Goal: Task Accomplishment & Management: Use online tool/utility

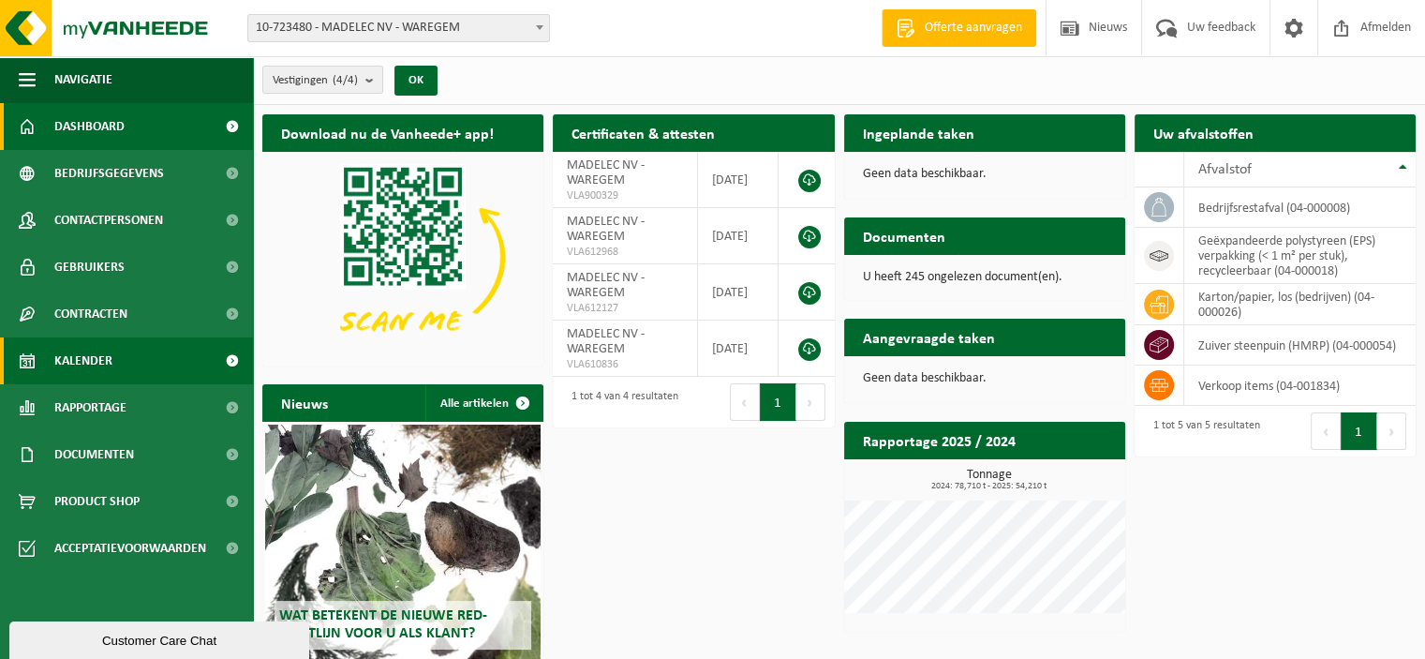
click at [126, 356] on link "Kalender" at bounding box center [126, 360] width 253 height 47
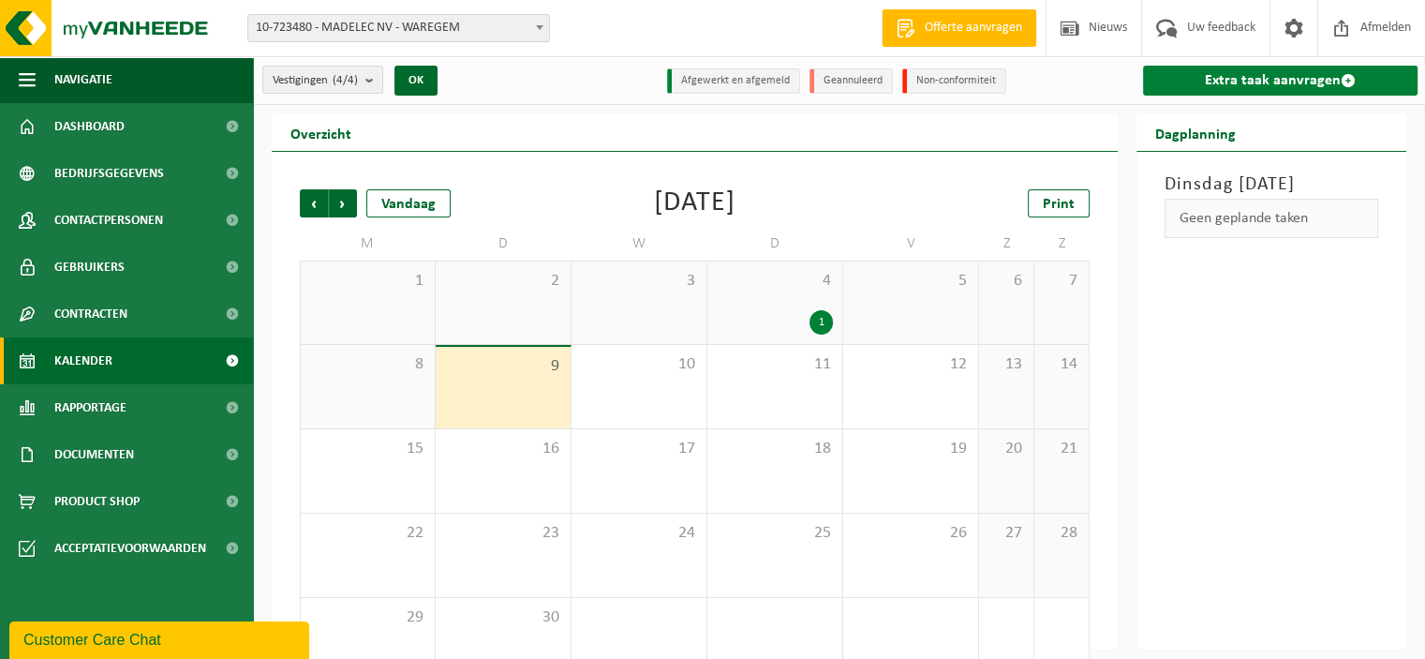
click at [1272, 82] on link "Extra taak aanvragen" at bounding box center [1280, 81] width 275 height 30
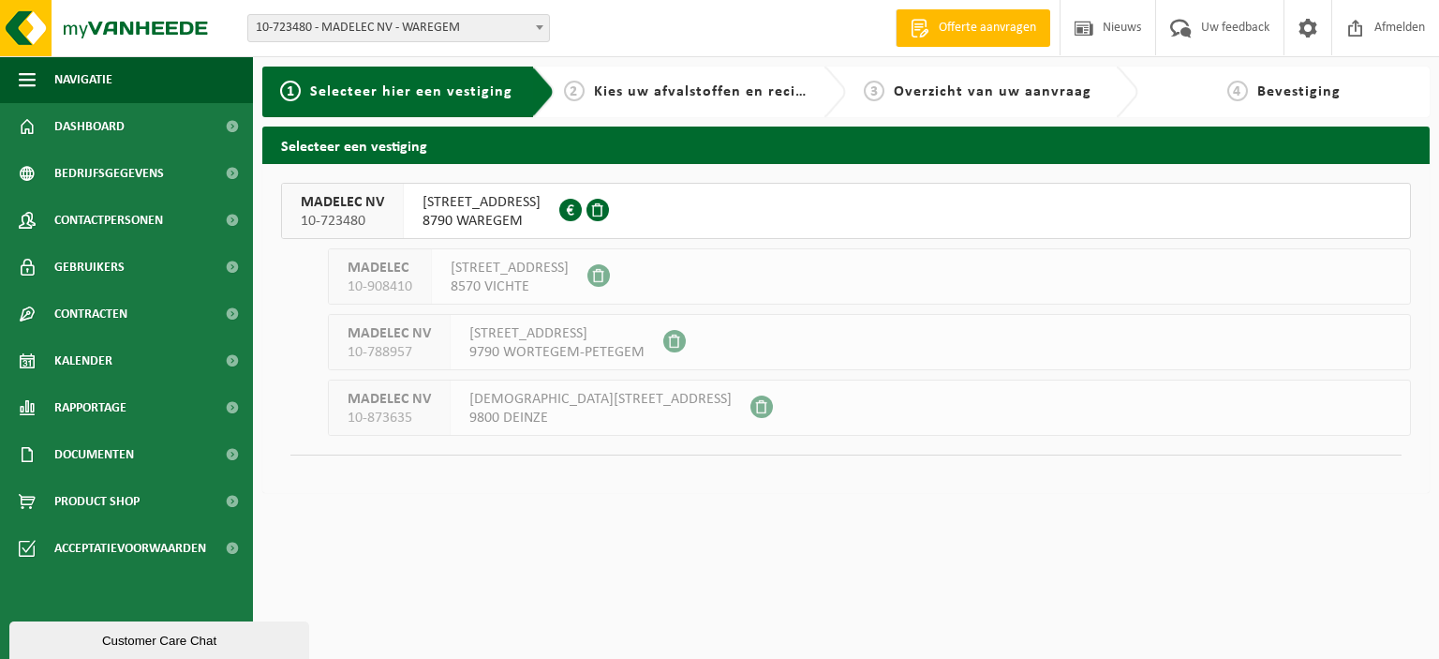
click at [541, 203] on span "KALKHOEVESTRAAT 52" at bounding box center [482, 202] width 118 height 19
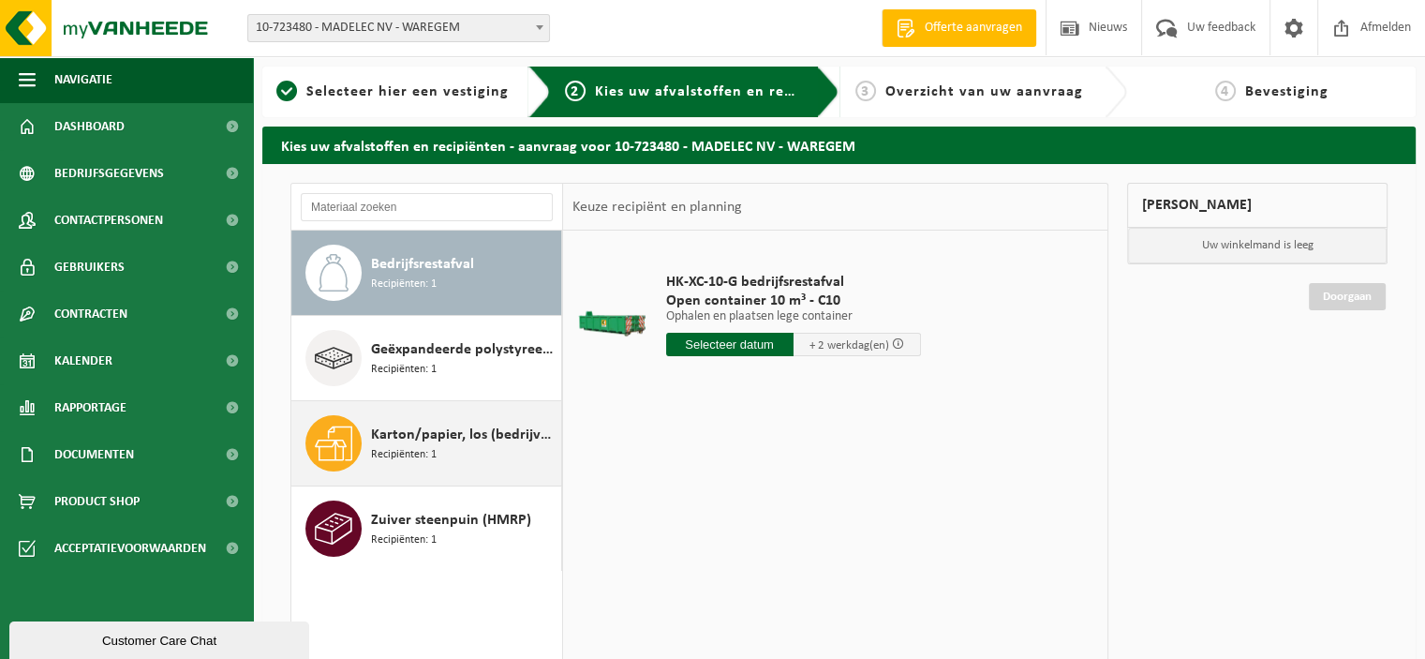
click at [438, 432] on span "Karton/papier, los (bedrijven)" at bounding box center [464, 434] width 186 height 22
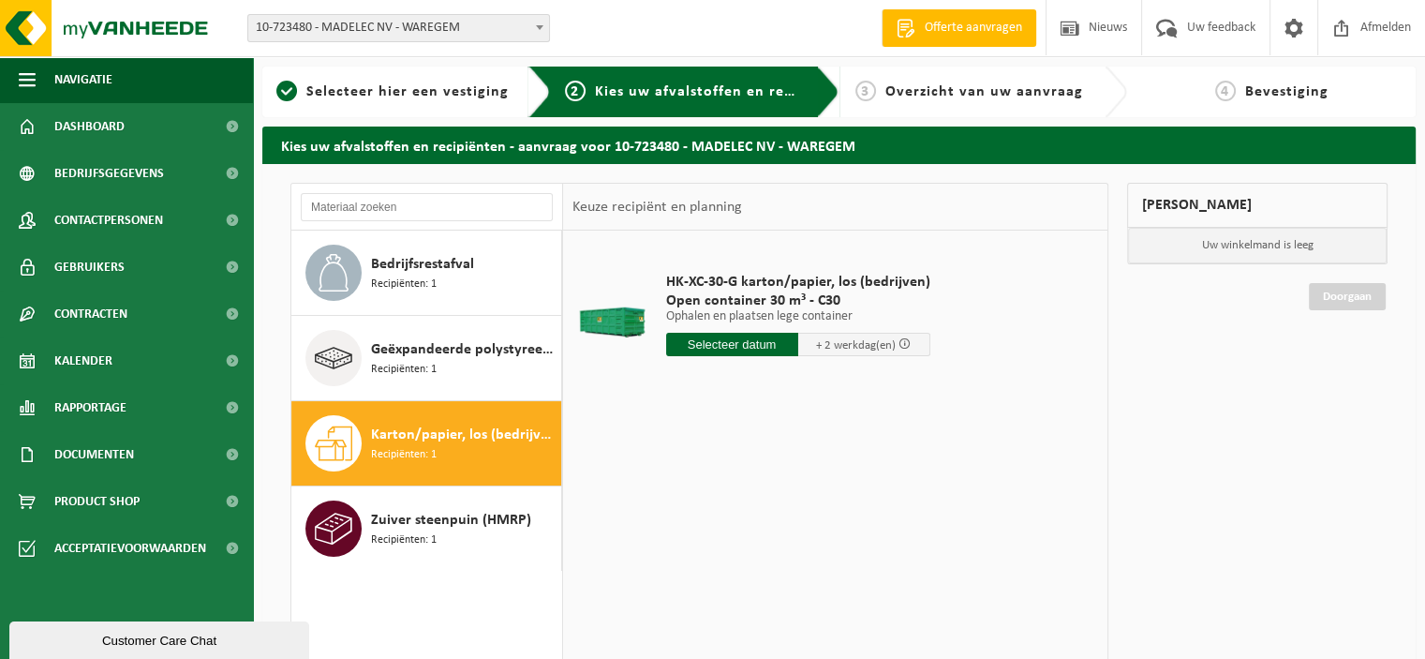
click at [736, 340] on input "text" at bounding box center [732, 344] width 132 height 23
click at [729, 340] on input "text" at bounding box center [732, 344] width 132 height 23
click at [719, 342] on input "text" at bounding box center [732, 344] width 132 height 23
click at [722, 343] on input "text" at bounding box center [732, 344] width 132 height 23
click at [724, 343] on input "text" at bounding box center [732, 344] width 132 height 23
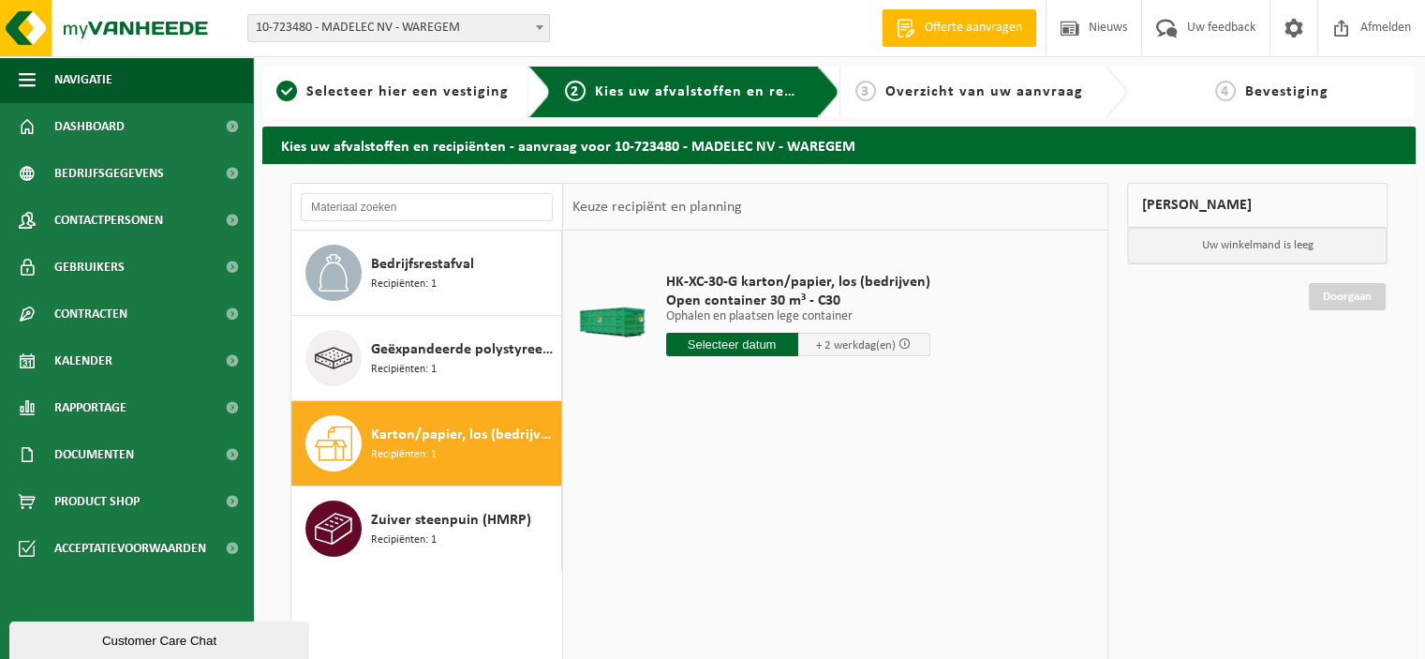
click at [427, 439] on span "Karton/papier, los (bedrijven)" at bounding box center [464, 434] width 186 height 22
click at [724, 340] on input "text" at bounding box center [732, 344] width 132 height 23
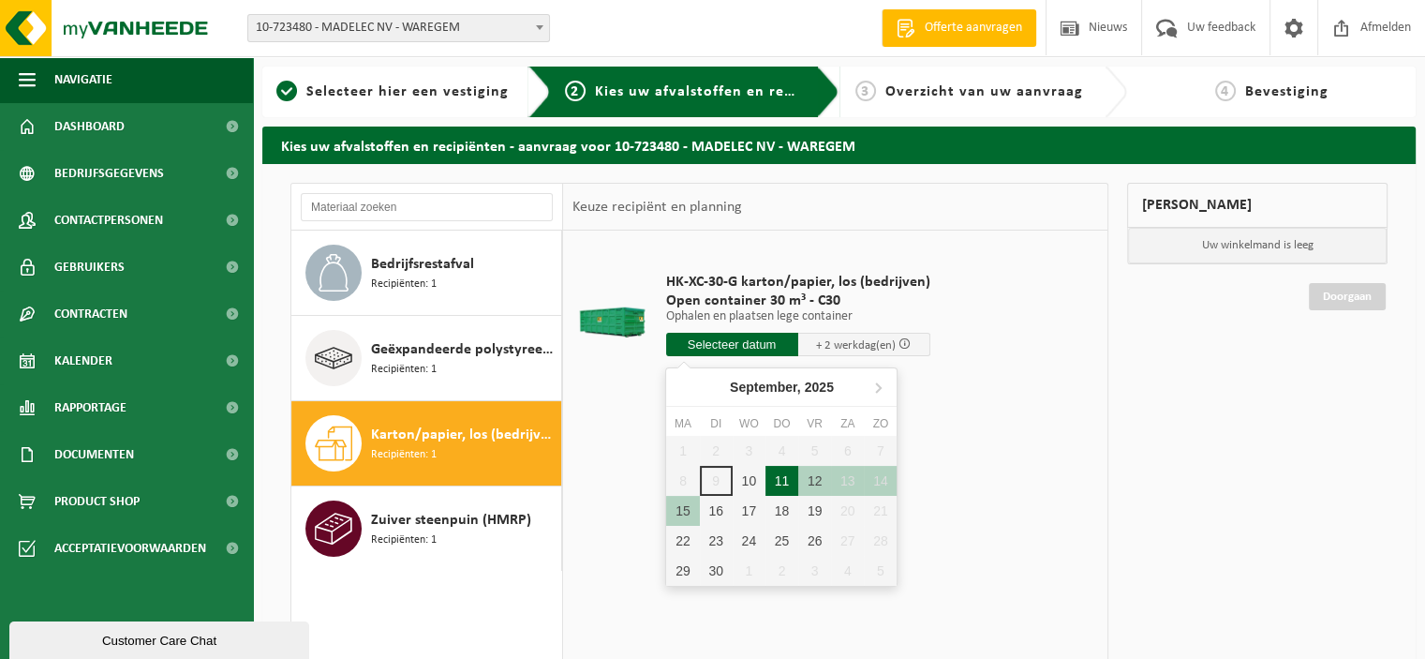
click at [776, 477] on div "11" at bounding box center [781, 481] width 33 height 30
type input "Van 2025-09-11"
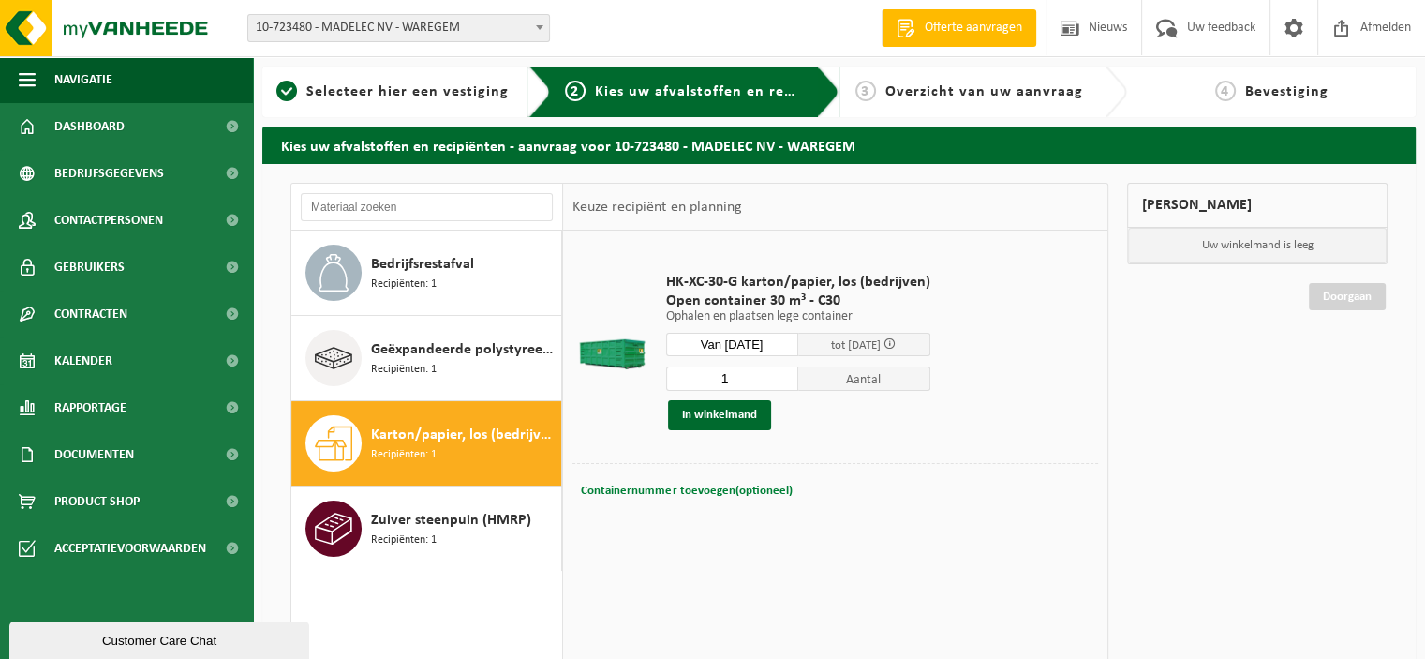
click at [712, 484] on span "Containernummer toevoegen(optioneel)" at bounding box center [686, 490] width 211 height 12
type input "C30-1377"
click at [976, 475] on div "Containernummer toevoegen(optioneel) Annuleren C30-1377" at bounding box center [835, 491] width 526 height 56
click at [750, 411] on button "In winkelmand" at bounding box center [719, 415] width 103 height 30
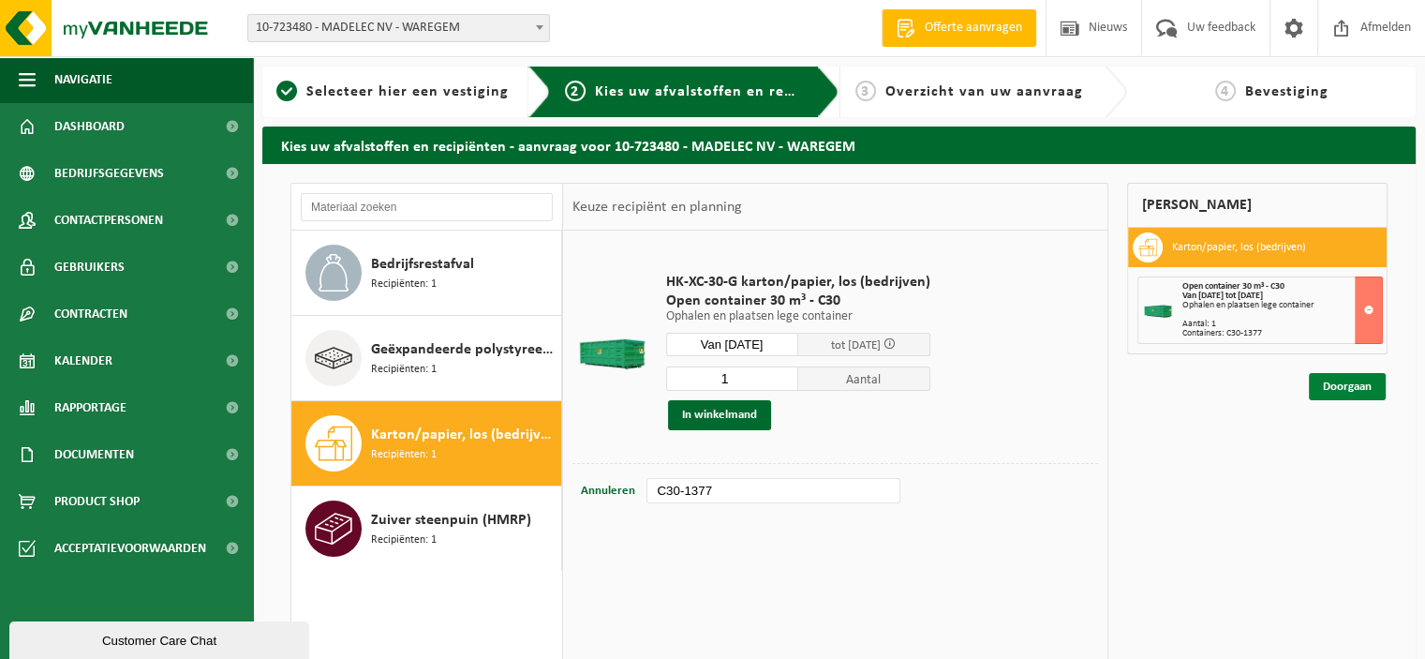
click at [1345, 382] on link "Doorgaan" at bounding box center [1347, 386] width 77 height 27
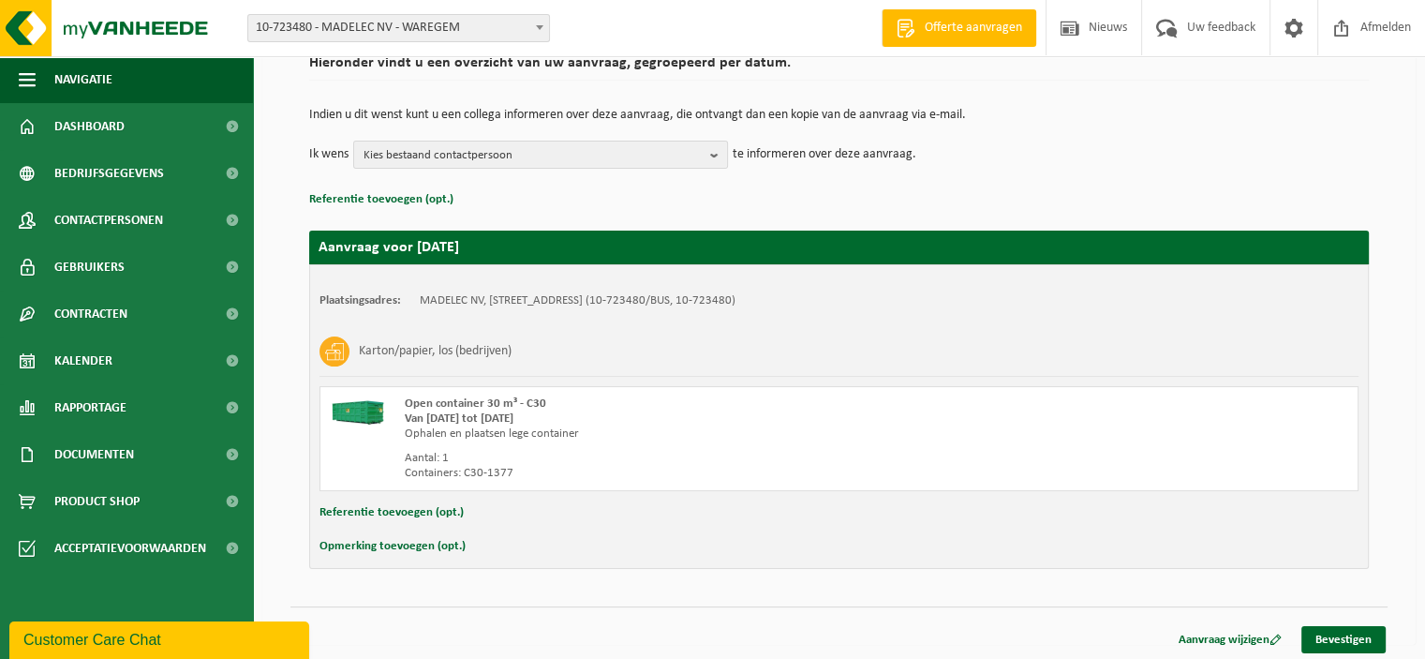
scroll to position [158, 0]
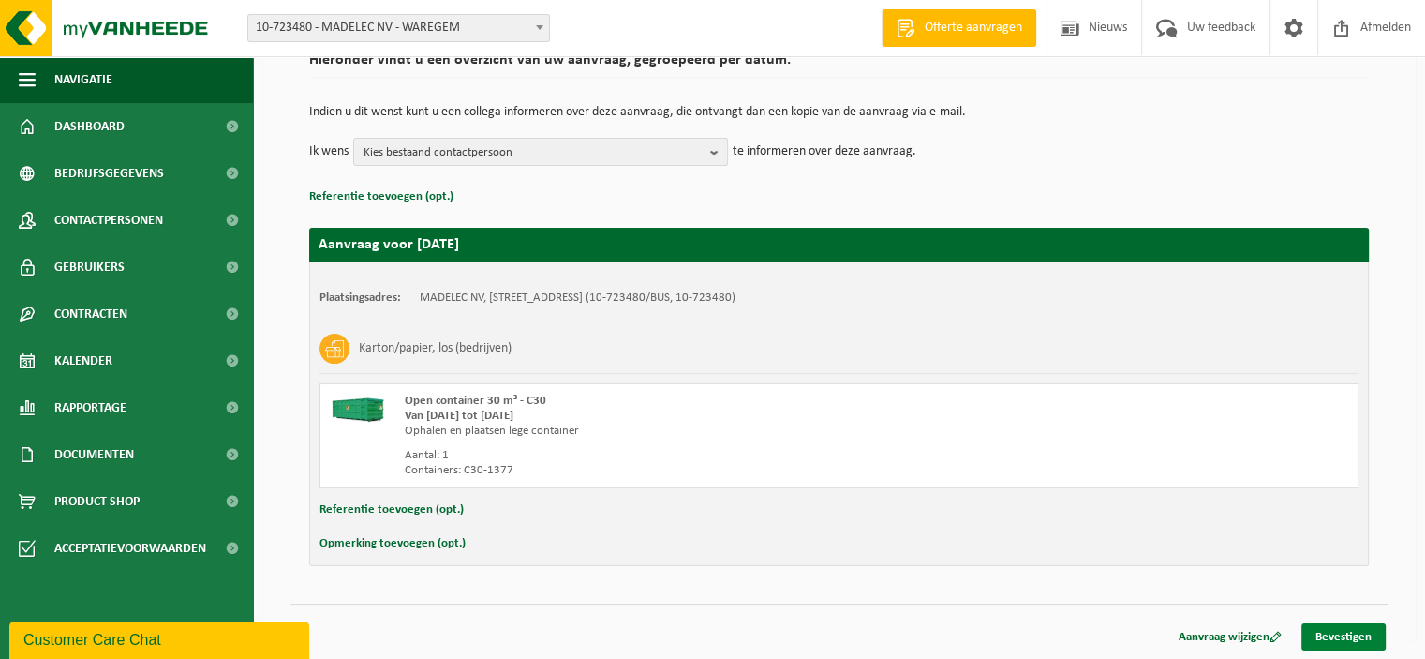
click at [1319, 632] on link "Bevestigen" at bounding box center [1343, 636] width 84 height 27
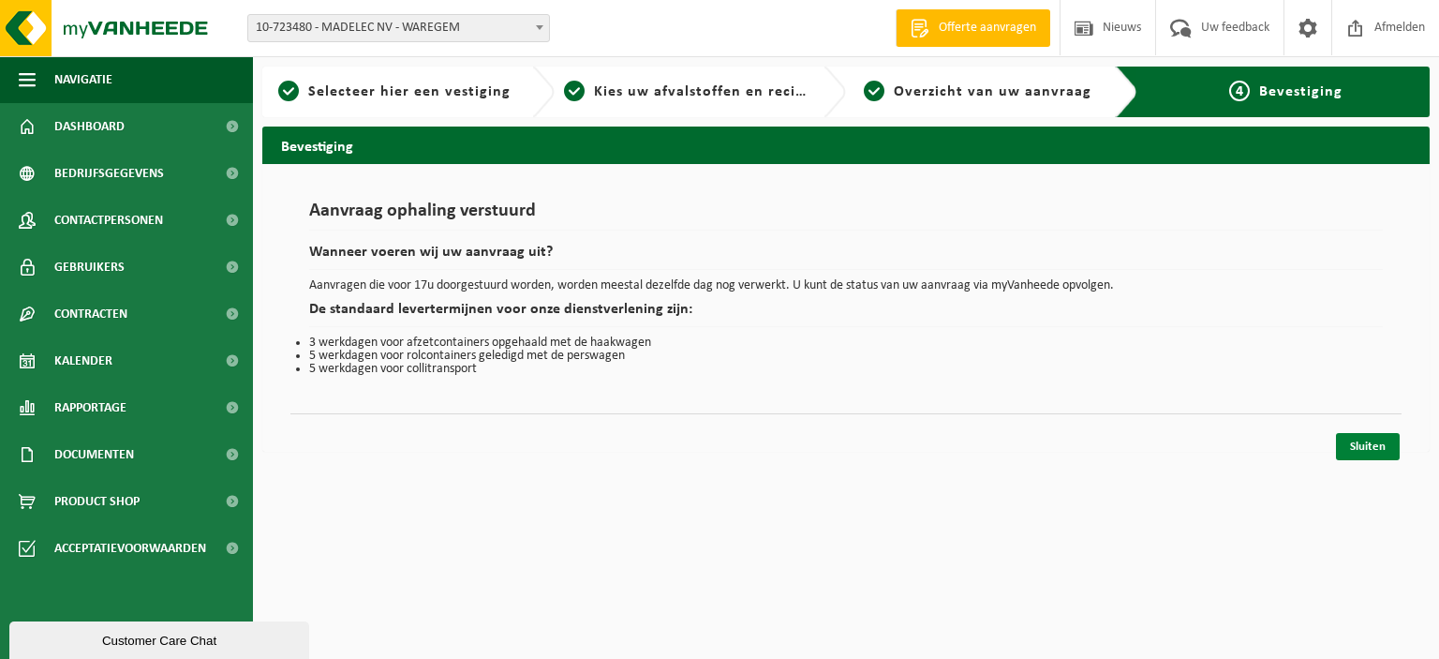
click at [1366, 447] on link "Sluiten" at bounding box center [1368, 446] width 64 height 27
